Goal: Task Accomplishment & Management: Use online tool/utility

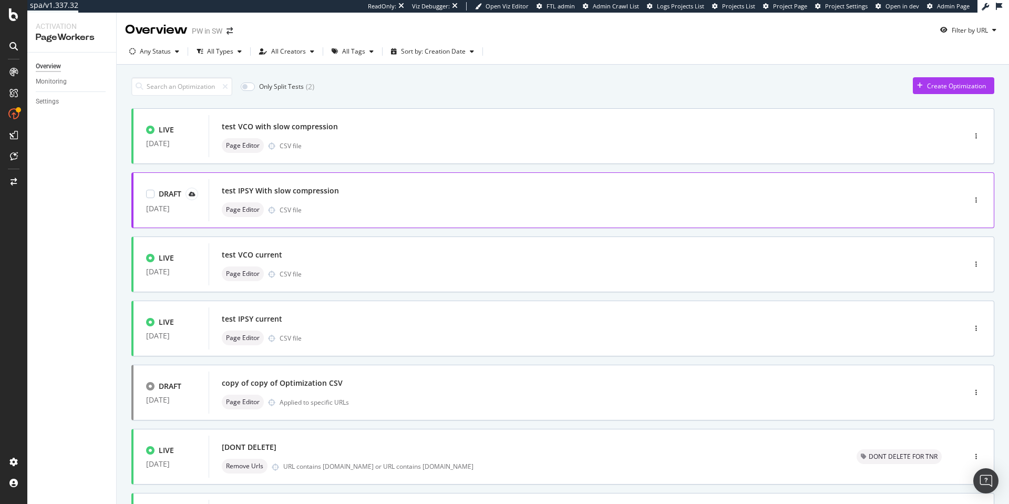
click at [320, 189] on div "test IPSY With slow compression" at bounding box center [280, 191] width 117 height 11
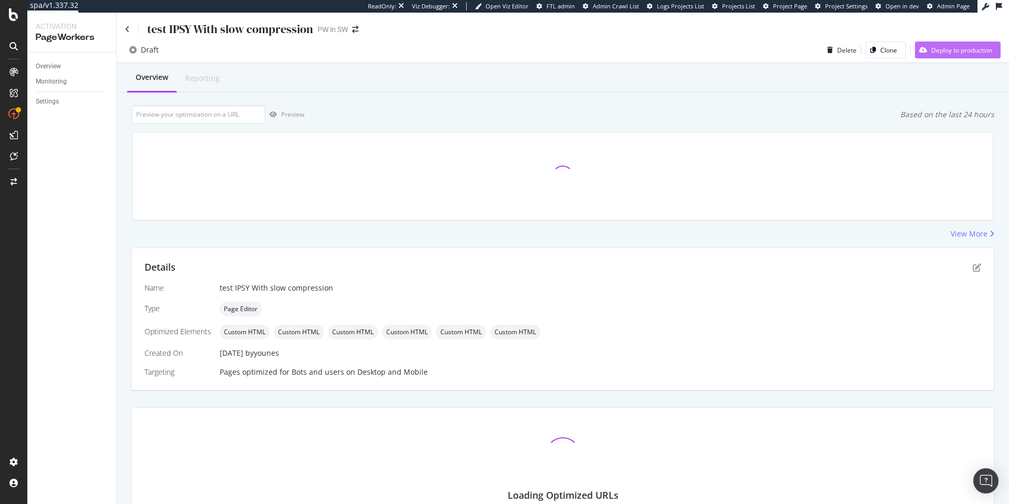
click at [932, 47] on div "Deploy to production" at bounding box center [962, 50] width 61 height 9
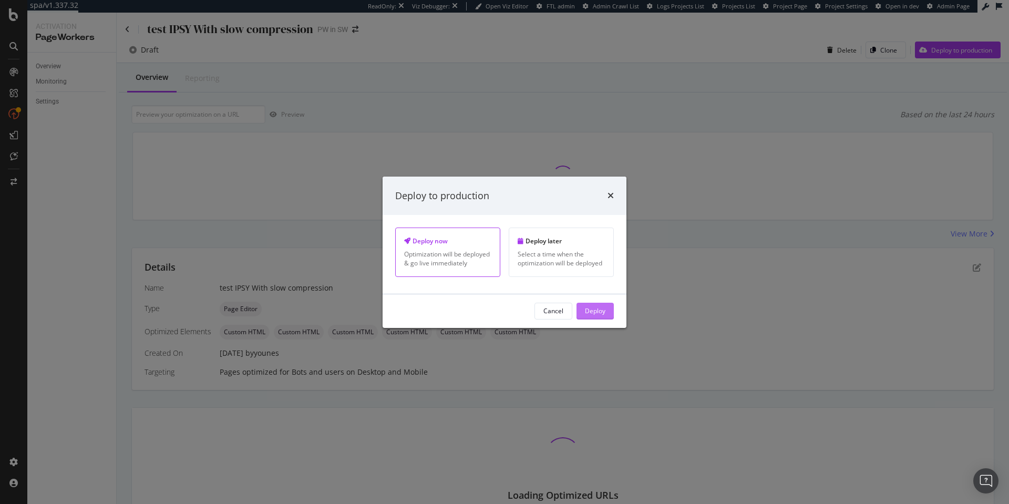
click at [604, 308] on div "Deploy" at bounding box center [595, 311] width 21 height 9
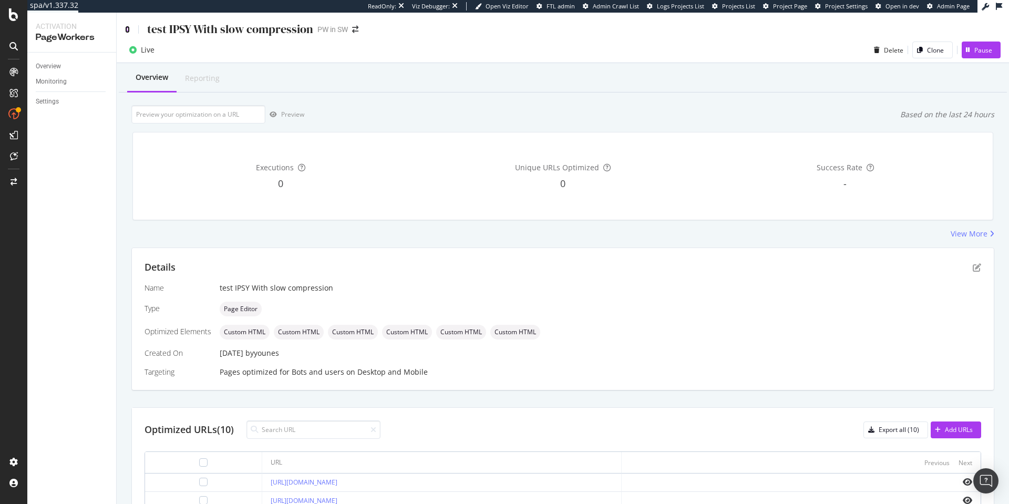
click at [126, 27] on icon at bounding box center [127, 29] width 5 height 7
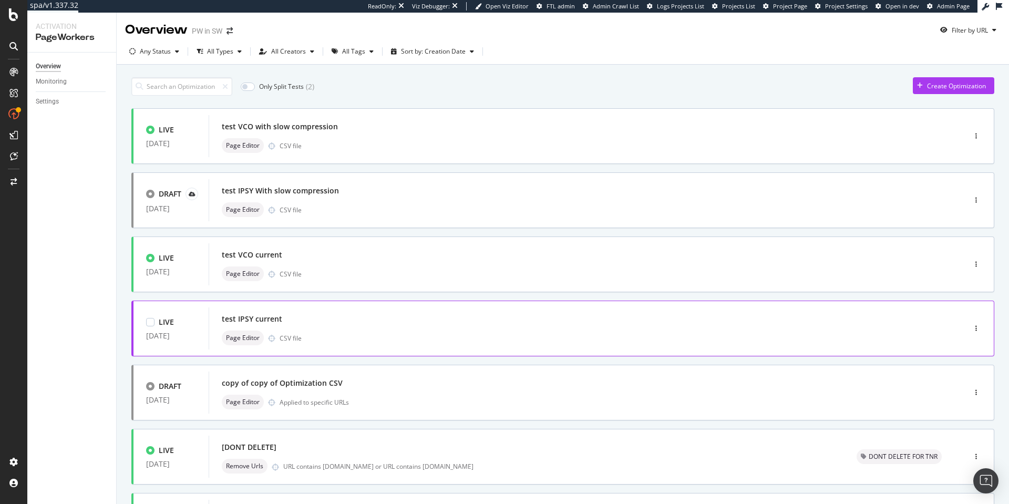
click at [309, 315] on div "test IPSY current" at bounding box center [571, 319] width 699 height 15
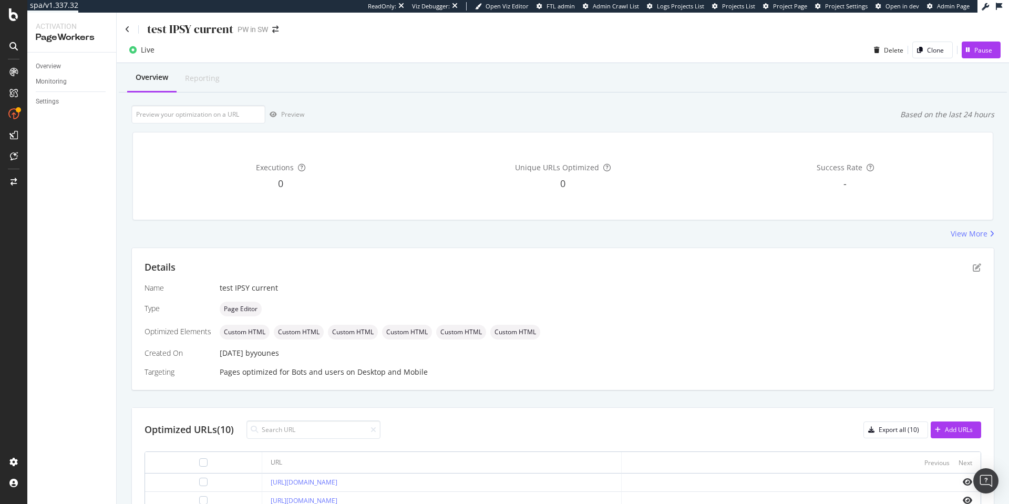
click at [151, 60] on div "Live Delete Clone Pause" at bounding box center [563, 52] width 893 height 21
click at [126, 25] on div "test IPSY current" at bounding box center [179, 29] width 108 height 16
click at [126, 27] on icon at bounding box center [127, 29] width 5 height 7
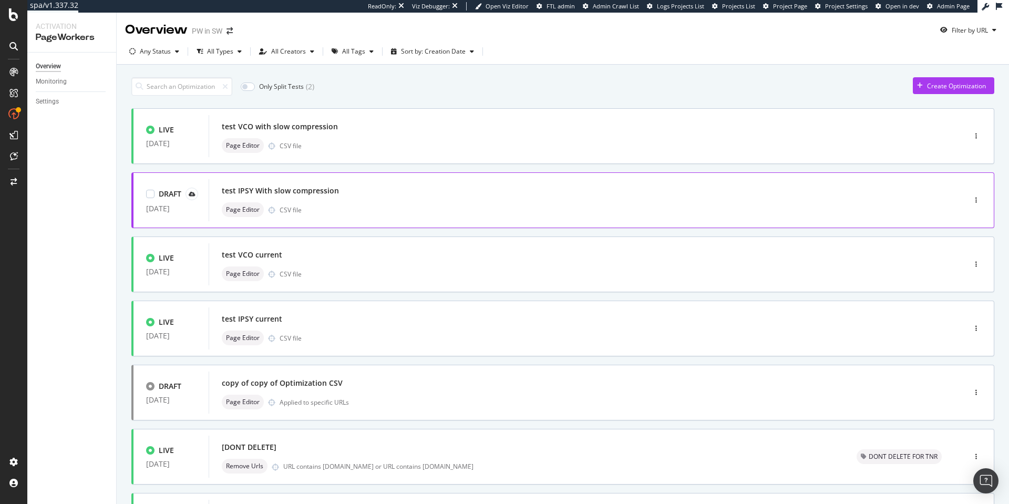
click at [210, 196] on div "test IPSY With slow compression Page Editor CSV file" at bounding box center [571, 200] width 725 height 42
